Goal: Task Accomplishment & Management: Manage account settings

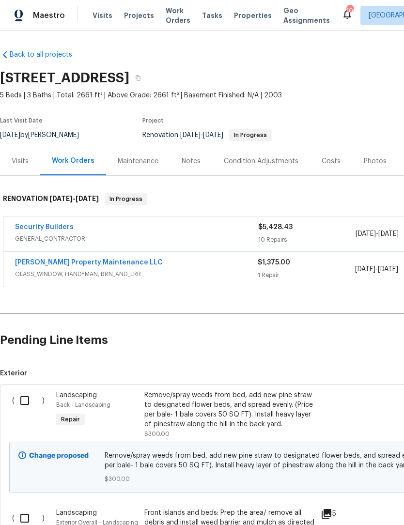
click at [25, 396] on input "checkbox" at bounding box center [29, 401] width 28 height 20
checkbox input "true"
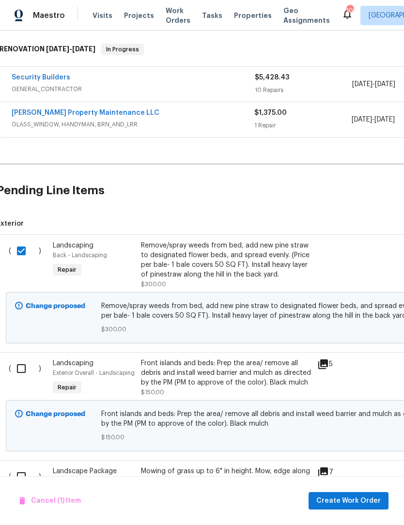
click at [22, 368] on input "checkbox" at bounding box center [25, 369] width 28 height 20
checkbox input "true"
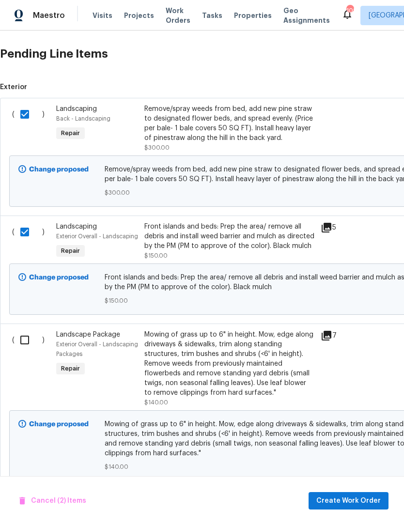
scroll to position [286, 0]
click at [26, 346] on input "checkbox" at bounding box center [29, 340] width 28 height 20
checkbox input "true"
click at [354, 502] on span "Create Work Order" at bounding box center [349, 501] width 64 height 12
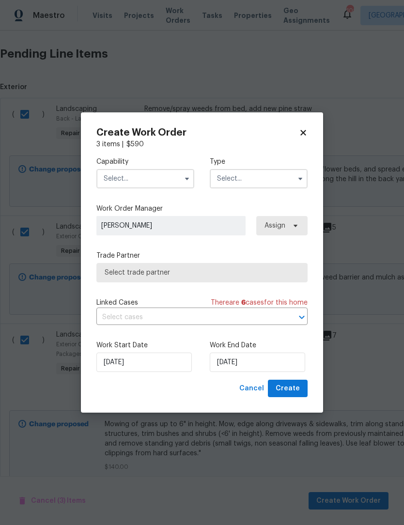
click at [183, 179] on button "button" at bounding box center [187, 179] width 12 height 12
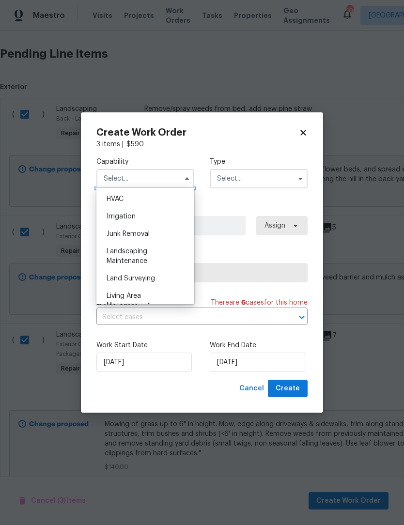
scroll to position [591, 0]
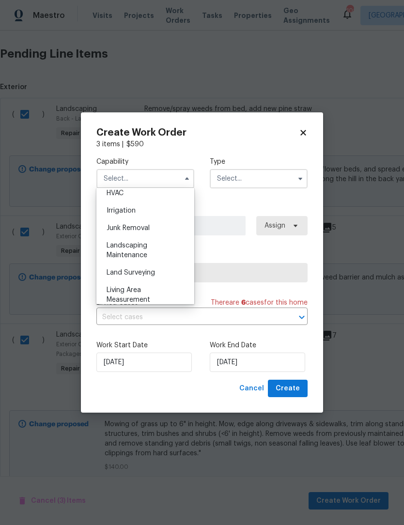
click at [146, 250] on div "Landscaping Maintenance" at bounding box center [145, 250] width 93 height 27
type input "Landscaping Maintenance"
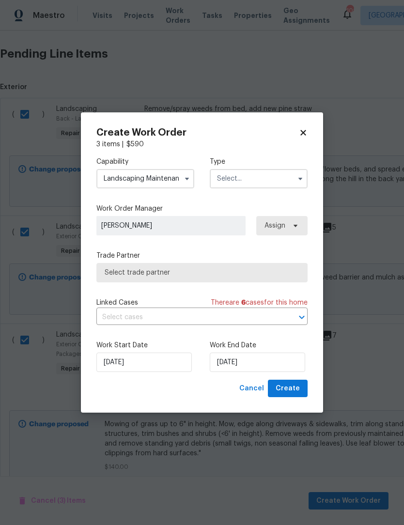
click at [302, 180] on icon "button" at bounding box center [301, 179] width 8 height 8
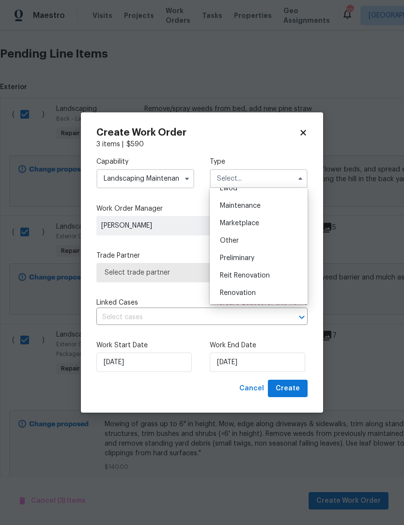
scroll to position [158, 0]
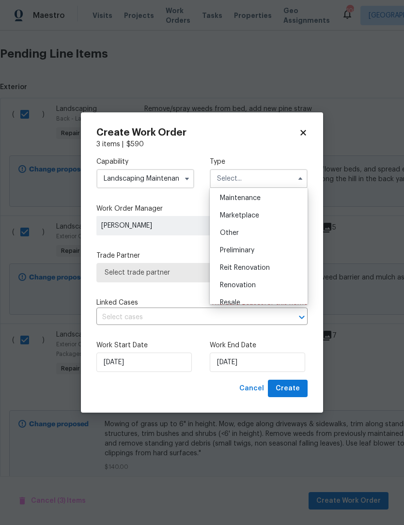
click at [250, 290] on div "Renovation" at bounding box center [258, 285] width 93 height 17
type input "Renovation"
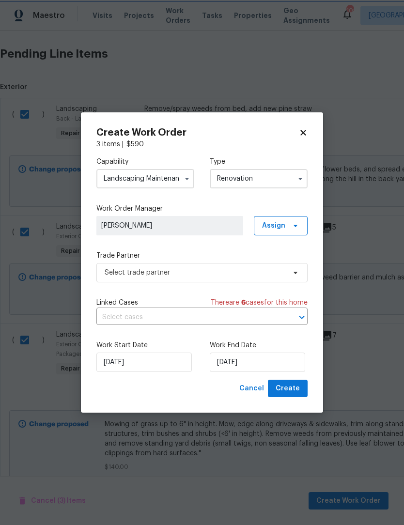
scroll to position [0, 0]
click at [261, 363] on input "[DATE]" at bounding box center [257, 362] width 95 height 19
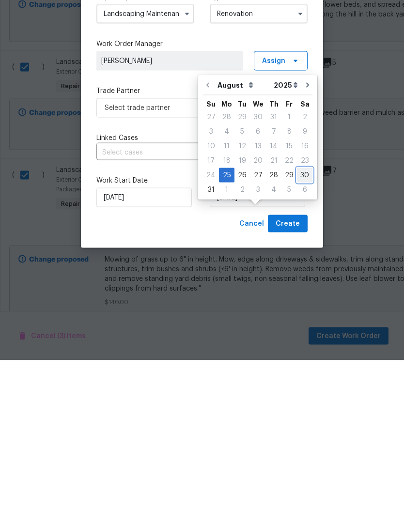
click at [305, 333] on div "30" at bounding box center [305, 340] width 16 height 14
type input "[DATE]"
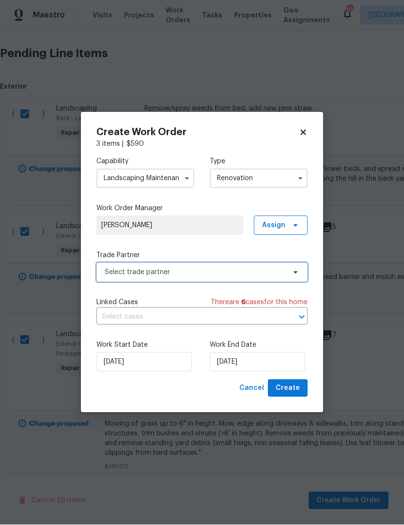
click at [293, 273] on icon at bounding box center [296, 273] width 8 height 8
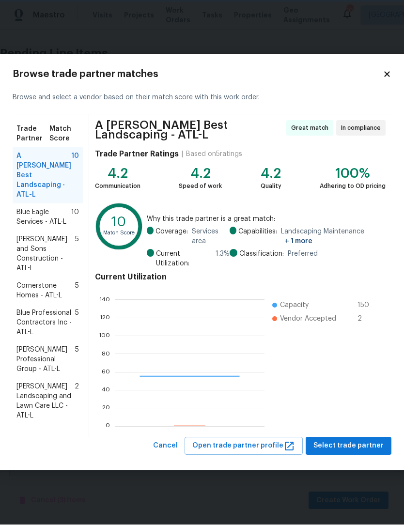
scroll to position [136, 150]
click at [354, 441] on span "Select trade partner" at bounding box center [349, 447] width 70 height 12
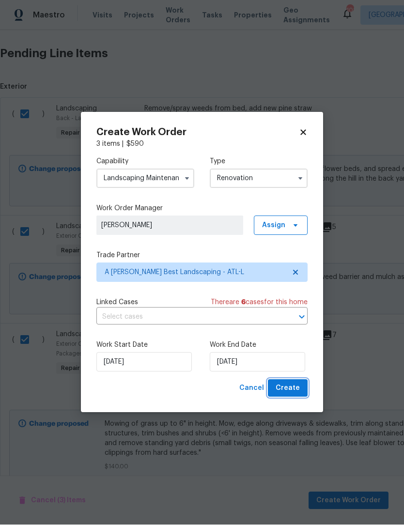
click at [292, 389] on span "Create" at bounding box center [288, 389] width 24 height 12
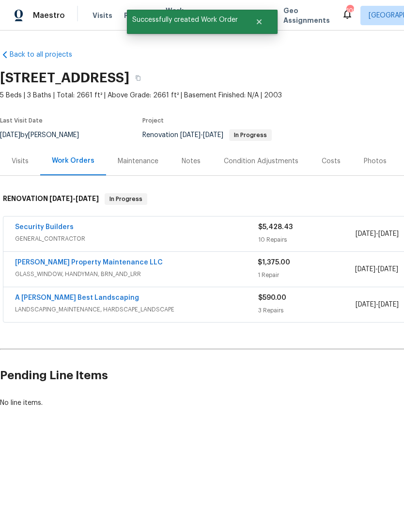
scroll to position [0, 0]
click at [49, 299] on link "A [PERSON_NAME] Best Landscaping" at bounding box center [77, 298] width 124 height 7
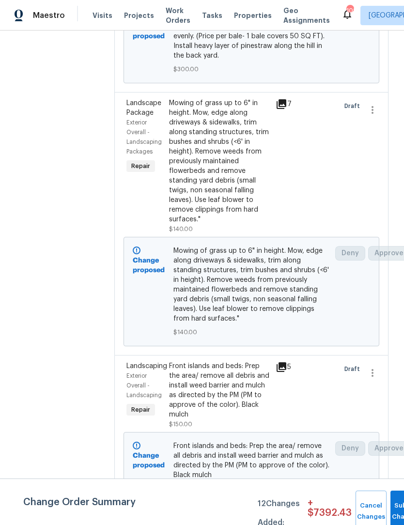
scroll to position [280, 0]
click at [222, 401] on div "Front islands and beds: Prep the area/ remove all debris and install weed barri…" at bounding box center [219, 391] width 101 height 58
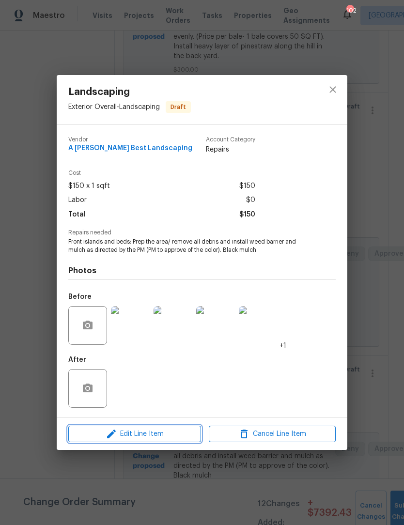
click at [146, 436] on span "Edit Line Item" at bounding box center [134, 434] width 127 height 12
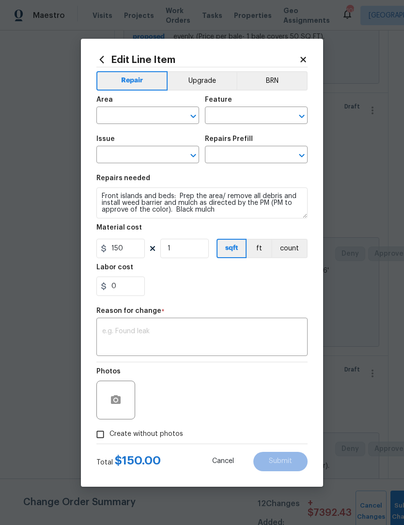
type input "Exterior Overall"
type input "Landscaping"
type input "Apply Weed barrier & Mulch/Bark $0.60"
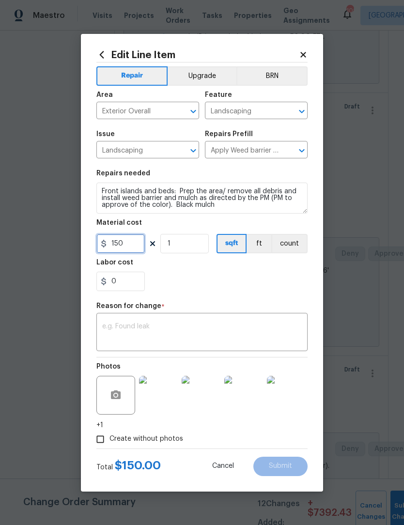
click at [130, 245] on input "150" at bounding box center [120, 243] width 48 height 19
type input "100"
click at [255, 329] on textarea at bounding box center [202, 333] width 200 height 20
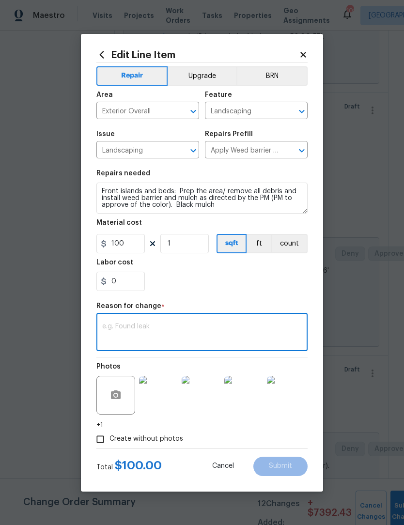
scroll to position [0, 0]
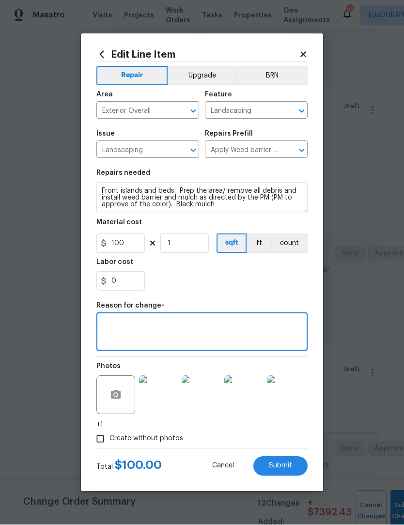
type textarea "."
click at [292, 468] on button "Submit" at bounding box center [281, 466] width 54 height 19
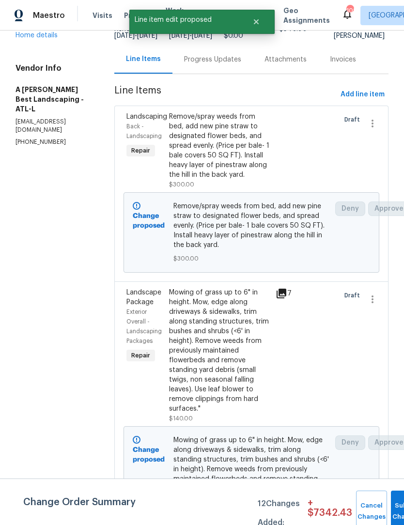
scroll to position [90, 0]
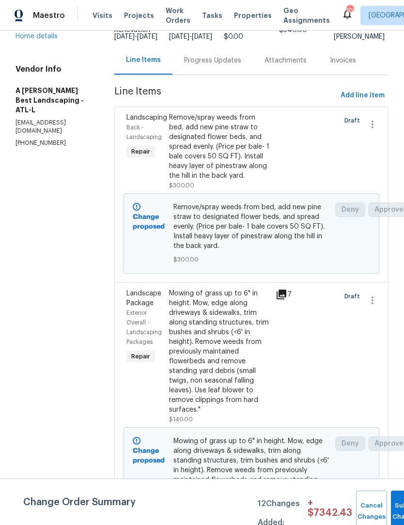
click at [240, 165] on div "Remove/spray weeds from bed, add new pine straw to designated flower beds, and …" at bounding box center [219, 147] width 101 height 68
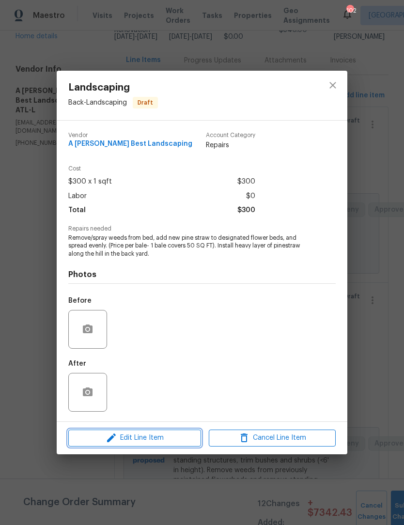
click at [153, 439] on span "Edit Line Item" at bounding box center [134, 438] width 127 height 12
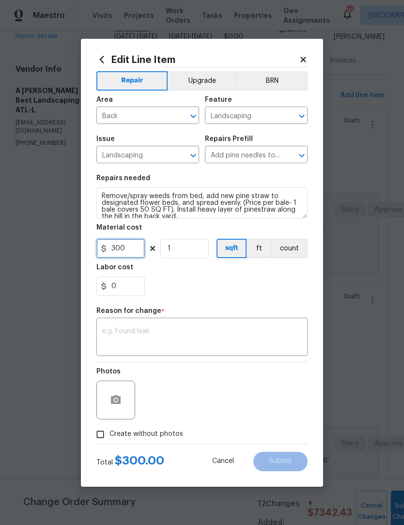
click at [135, 251] on input "300" at bounding box center [120, 248] width 48 height 19
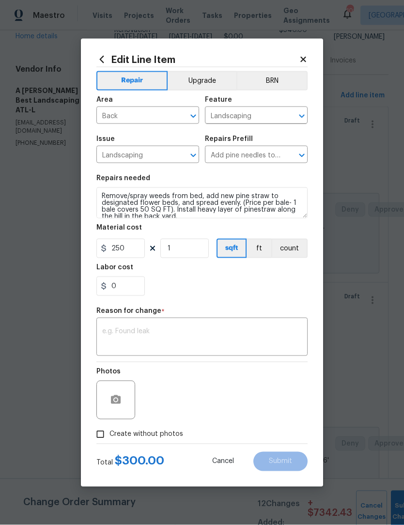
scroll to position [0, 0]
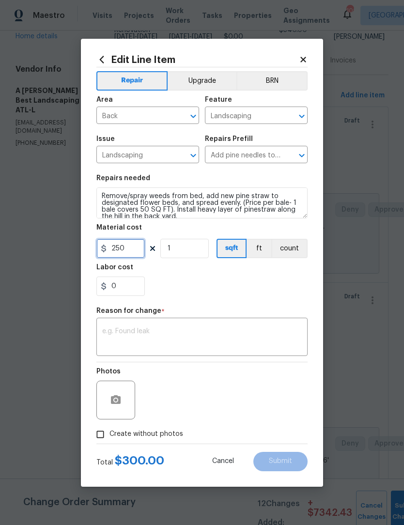
type input "250"
click at [269, 335] on textarea at bounding box center [202, 338] width 200 height 20
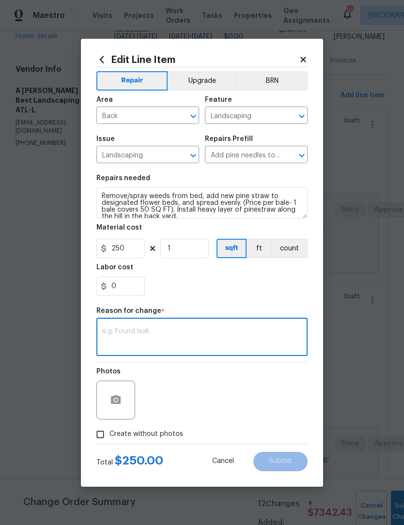
scroll to position [0, 0]
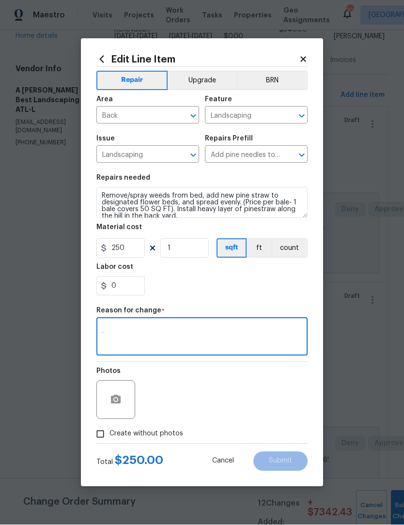
type textarea "."
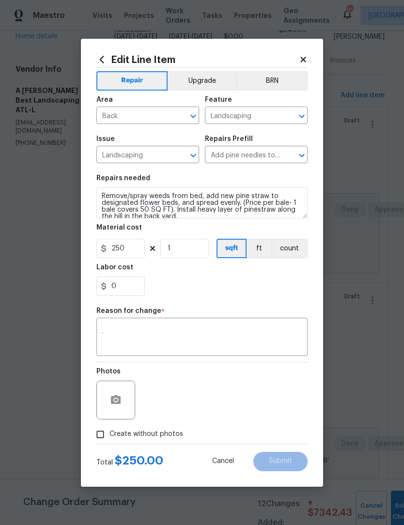
click at [101, 428] on input "Create without photos" at bounding box center [100, 435] width 18 height 18
checkbox input "true"
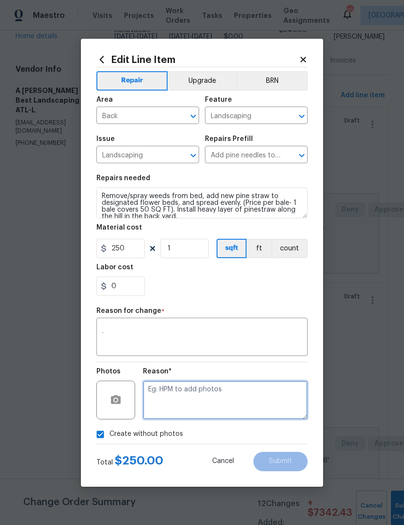
click at [256, 397] on textarea at bounding box center [225, 400] width 165 height 39
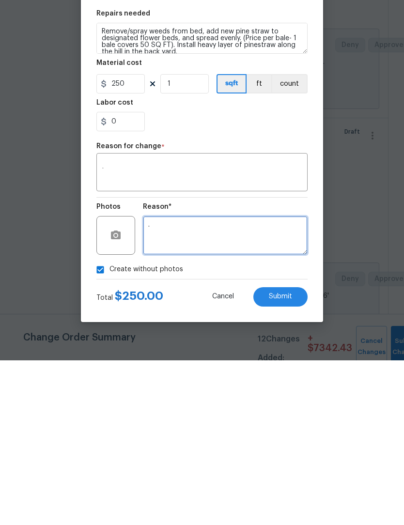
scroll to position [32, 0]
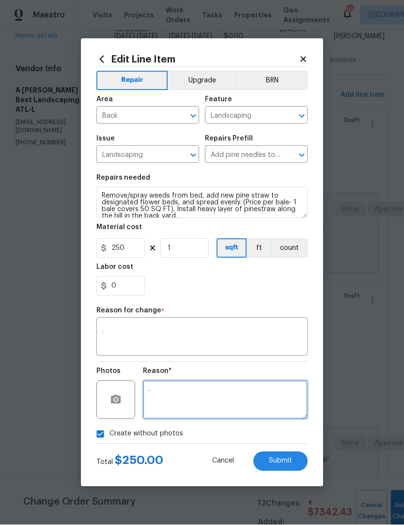
type textarea "."
click at [292, 463] on button "Submit" at bounding box center [281, 461] width 54 height 19
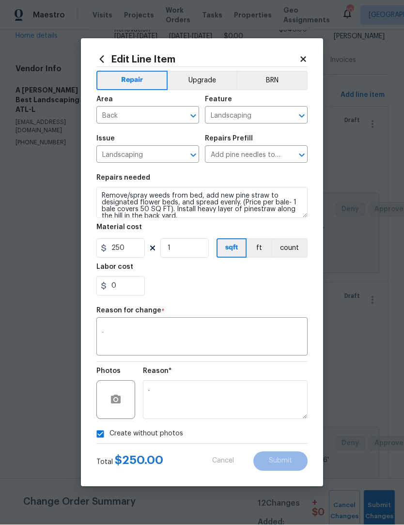
type input "300"
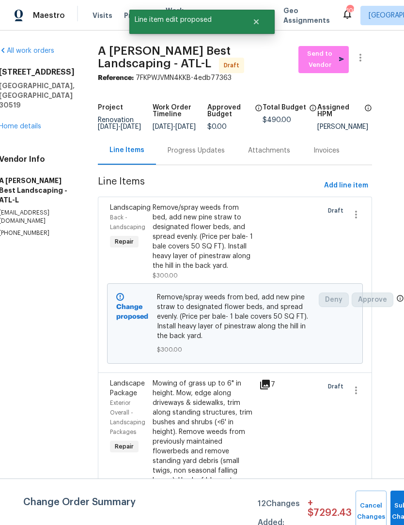
scroll to position [0, 18]
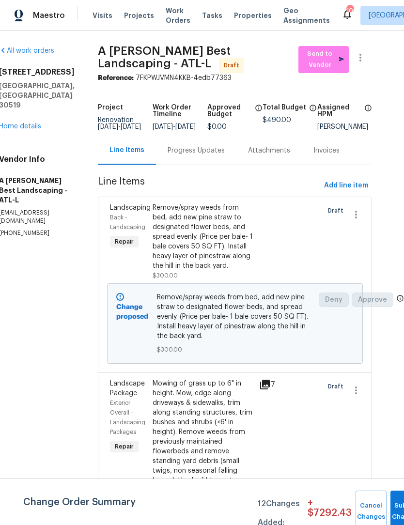
click at [24, 123] on link "Home details" at bounding box center [20, 126] width 42 height 7
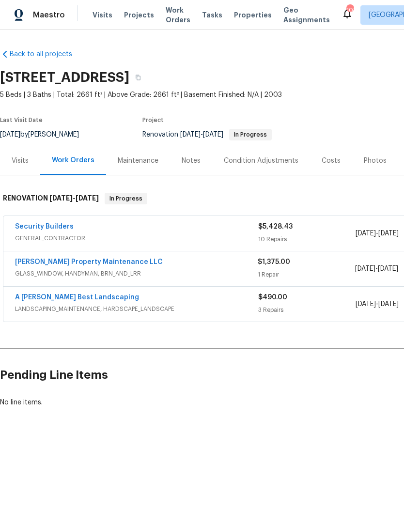
click at [46, 297] on link "A [PERSON_NAME] Best Landscaping" at bounding box center [77, 298] width 124 height 7
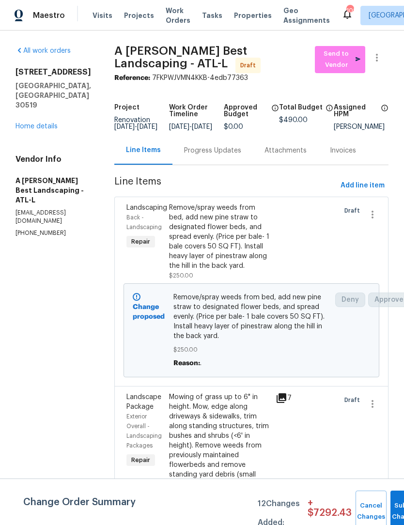
click at [233, 238] on div "Remove/spray weeds from bed, add new pine straw to designated flower beds, and …" at bounding box center [219, 237] width 101 height 68
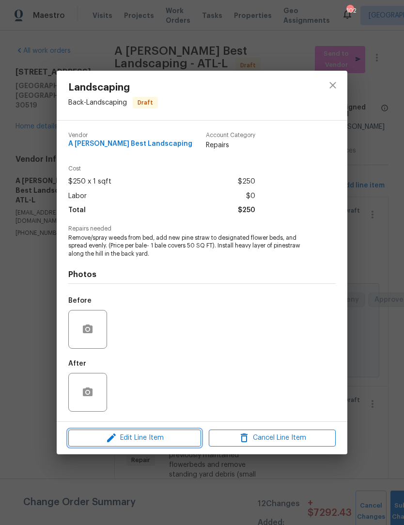
click at [161, 440] on span "Edit Line Item" at bounding box center [134, 438] width 127 height 12
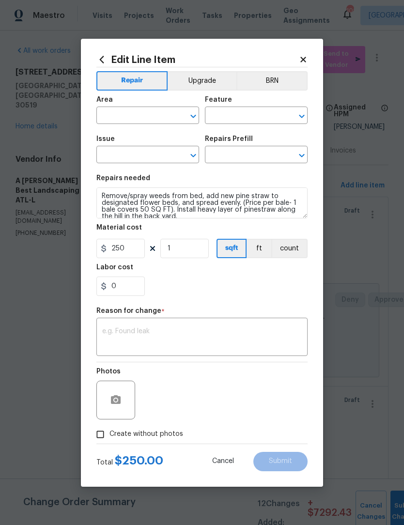
type input "Back"
type input "Landscaping"
type input "Add pine needles to flowerbeds $0.30"
click at [132, 251] on input "250" at bounding box center [120, 248] width 48 height 19
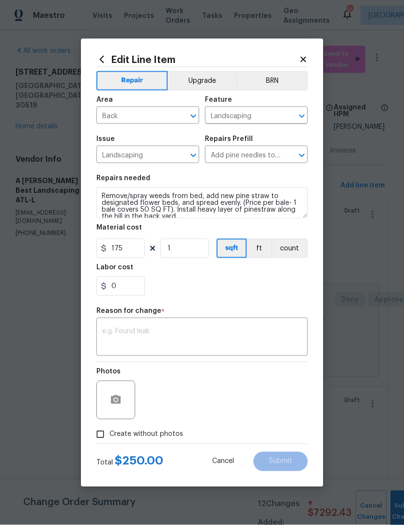
scroll to position [0, 0]
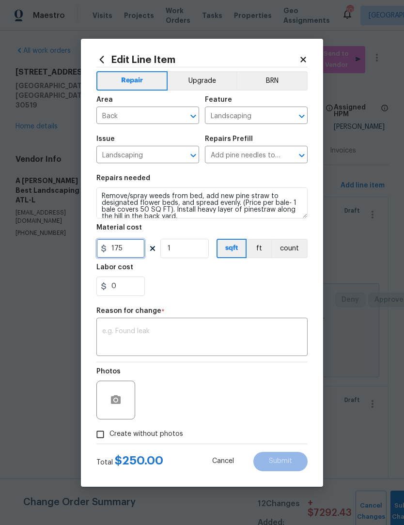
type input "175"
click at [270, 337] on textarea at bounding box center [202, 338] width 200 height 20
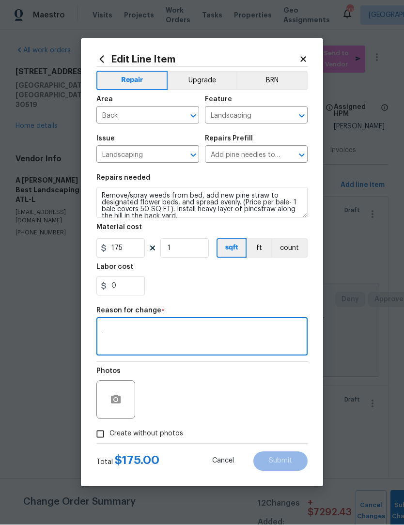
click at [208, 333] on textarea "." at bounding box center [202, 338] width 200 height 20
type textarea ".."
click at [100, 438] on input "Create without photos" at bounding box center [100, 435] width 18 height 18
checkbox input "true"
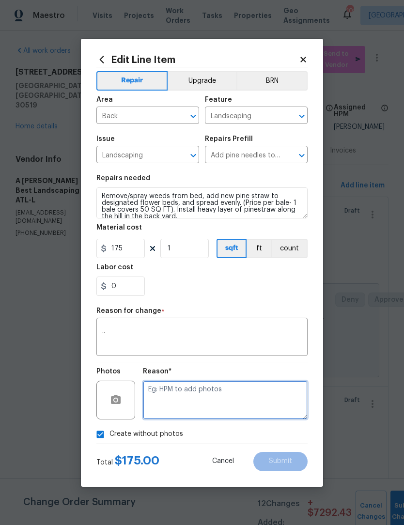
click at [249, 393] on textarea at bounding box center [225, 400] width 165 height 39
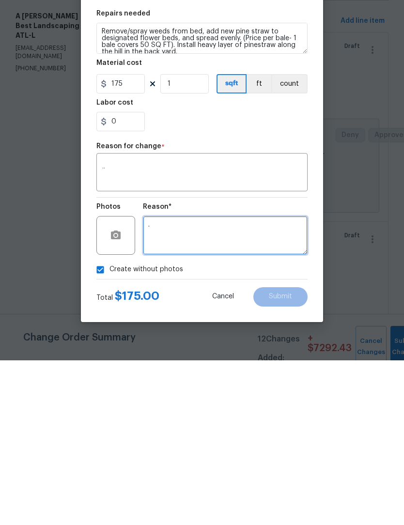
scroll to position [32, 0]
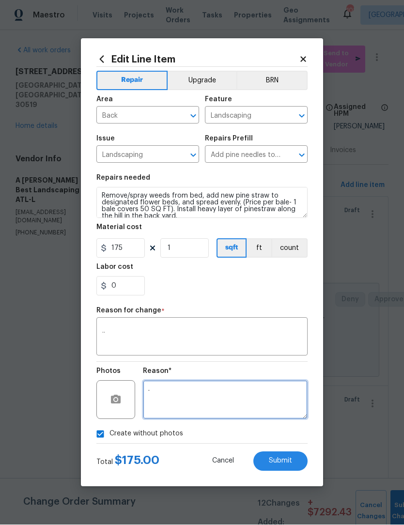
type textarea "."
click at [290, 463] on span "Submit" at bounding box center [280, 461] width 23 height 7
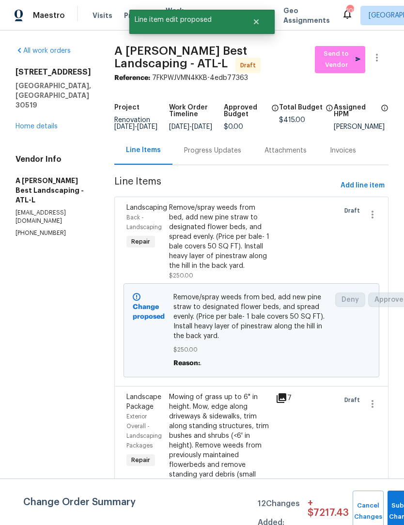
click at [48, 123] on link "Home details" at bounding box center [37, 126] width 42 height 7
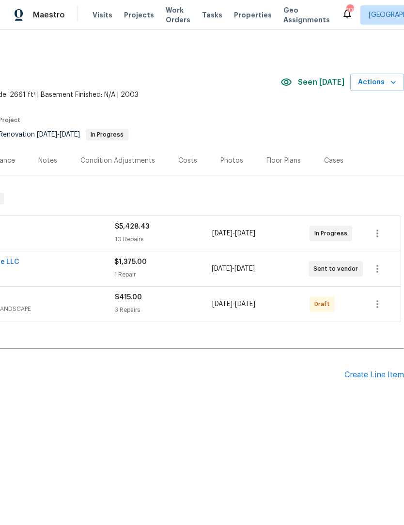
scroll to position [0, 143]
click at [376, 302] on icon "button" at bounding box center [378, 305] width 12 height 12
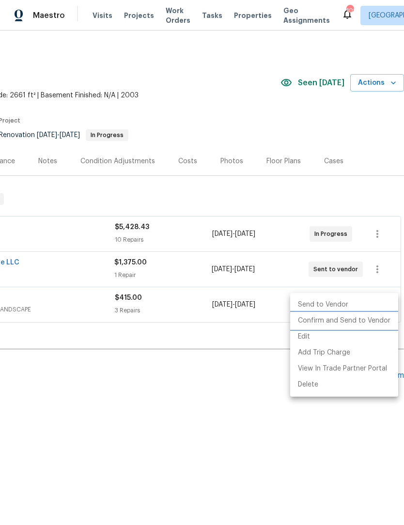
click at [370, 322] on li "Confirm and Send to Vendor" at bounding box center [344, 321] width 108 height 16
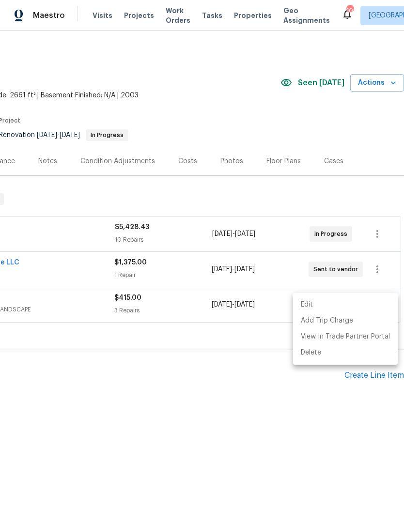
click at [260, 452] on div at bounding box center [202, 262] width 404 height 525
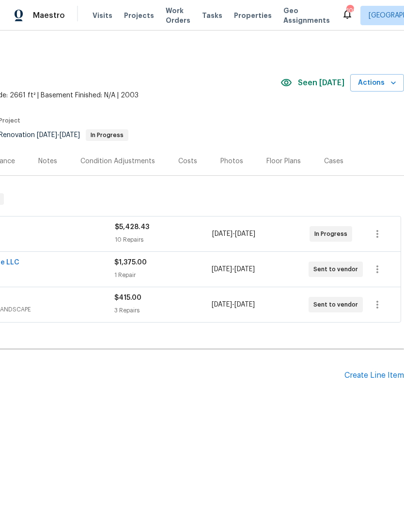
click at [201, 363] on h2 "Pending Line Items" at bounding box center [101, 375] width 488 height 45
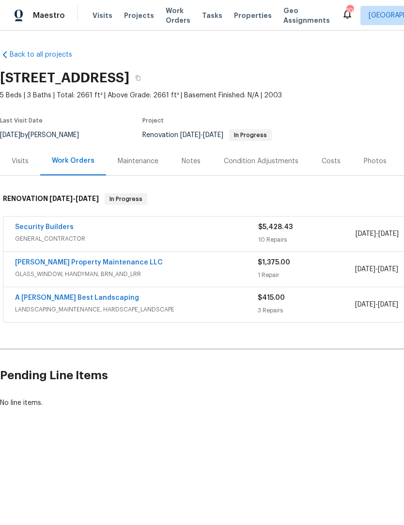
scroll to position [0, 0]
click at [55, 225] on link "Security Builders" at bounding box center [44, 227] width 59 height 7
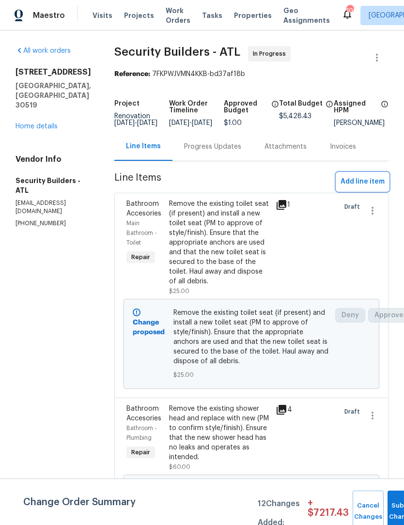
click at [374, 188] on span "Add line item" at bounding box center [363, 182] width 44 height 12
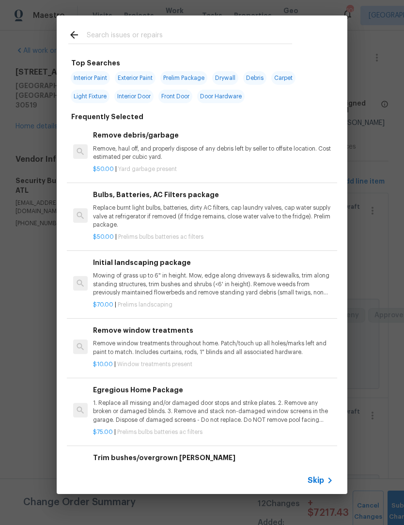
click at [166, 30] on input "text" at bounding box center [190, 36] width 206 height 15
type input "Mailbox"
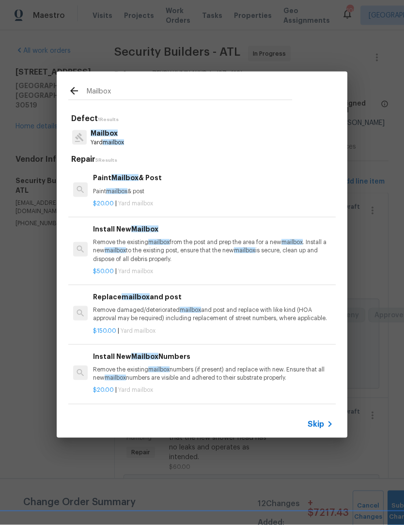
click at [121, 140] on span "mailbox" at bounding box center [113, 143] width 21 height 6
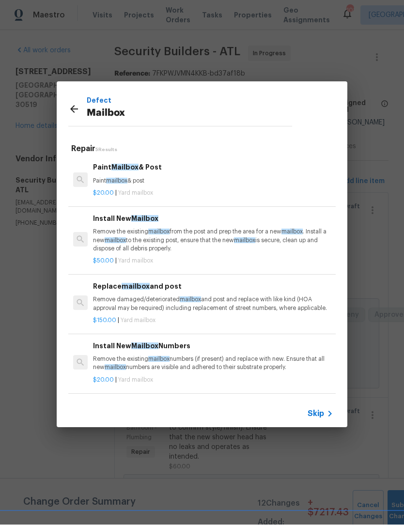
click at [174, 229] on p "Remove the existing mailbox from the post and prep the area for a new mailbox .…" at bounding box center [213, 240] width 240 height 25
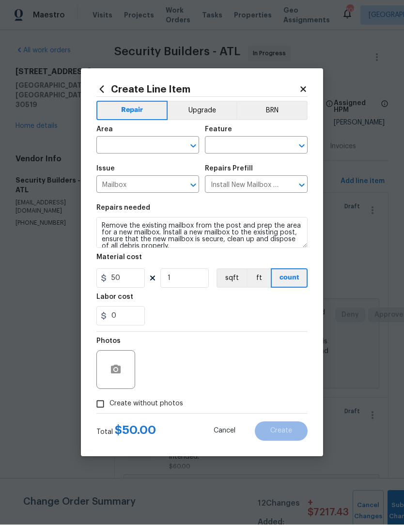
scroll to position [0, 0]
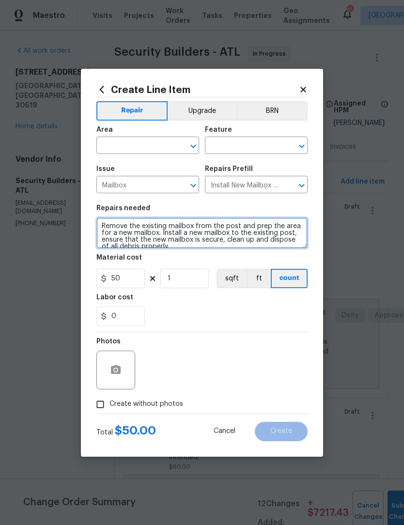
click at [171, 237] on textarea "Remove the existing mailbox from the post and prep the area for a new mailbox. …" at bounding box center [201, 233] width 211 height 31
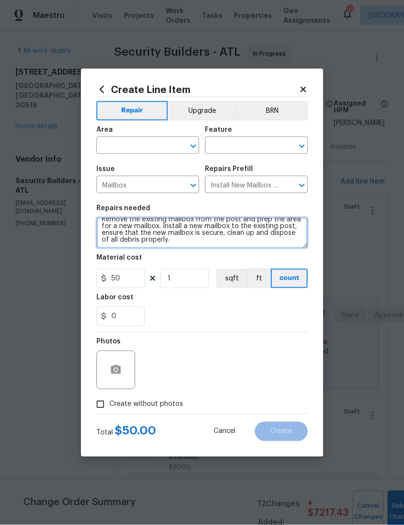
scroll to position [7, 0]
click at [200, 242] on textarea "Remove the existing mailbox from the post and prep the area for a new mailbox. …" at bounding box center [201, 233] width 211 height 31
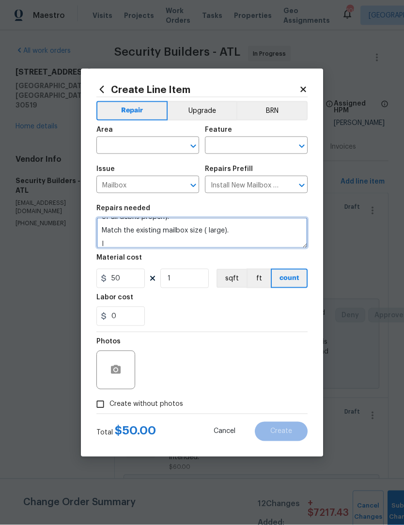
scroll to position [30, 0]
type textarea "Remove the existing mailbox from the post and prep the area for a new mailbox. …"
